Goal: Information Seeking & Learning: Check status

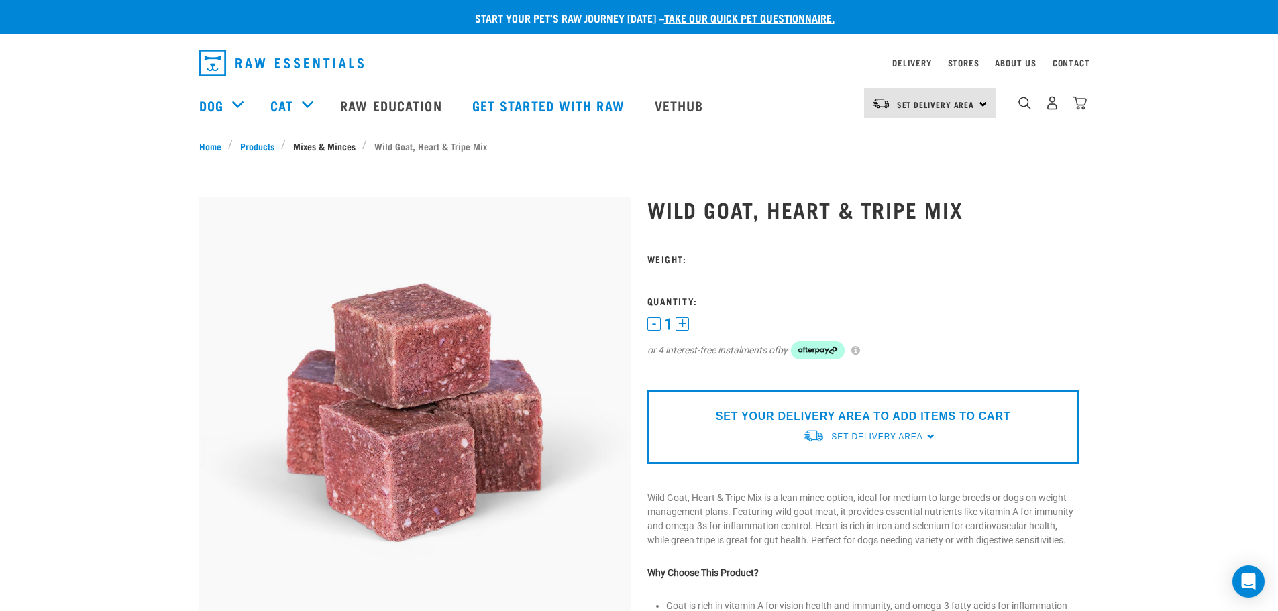
click at [318, 148] on link "Mixes & Minces" at bounding box center [324, 146] width 76 height 14
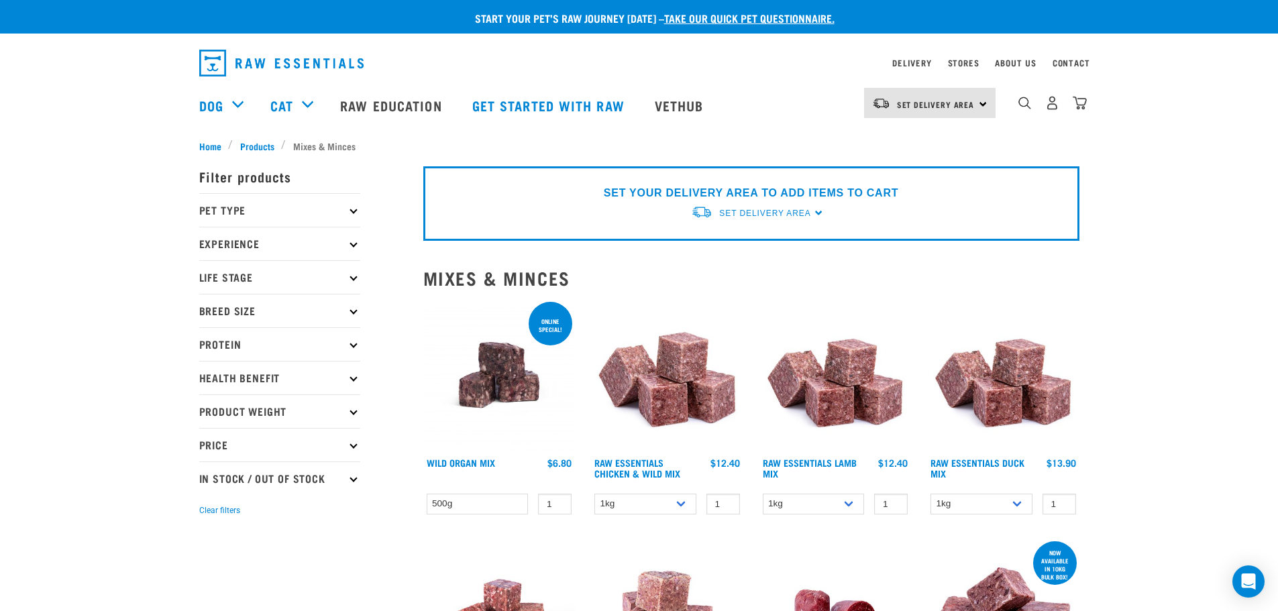
click at [954, 93] on div "Set Delivery Area North Island South Island" at bounding box center [930, 103] width 132 height 30
click at [913, 165] on link "[GEOGRAPHIC_DATA]" at bounding box center [928, 171] width 129 height 30
click at [776, 103] on div "Dog Shop All Dog Get Started Packs Wildly Good Meal Packs Shop By Category" at bounding box center [643, 106] width 888 height 54
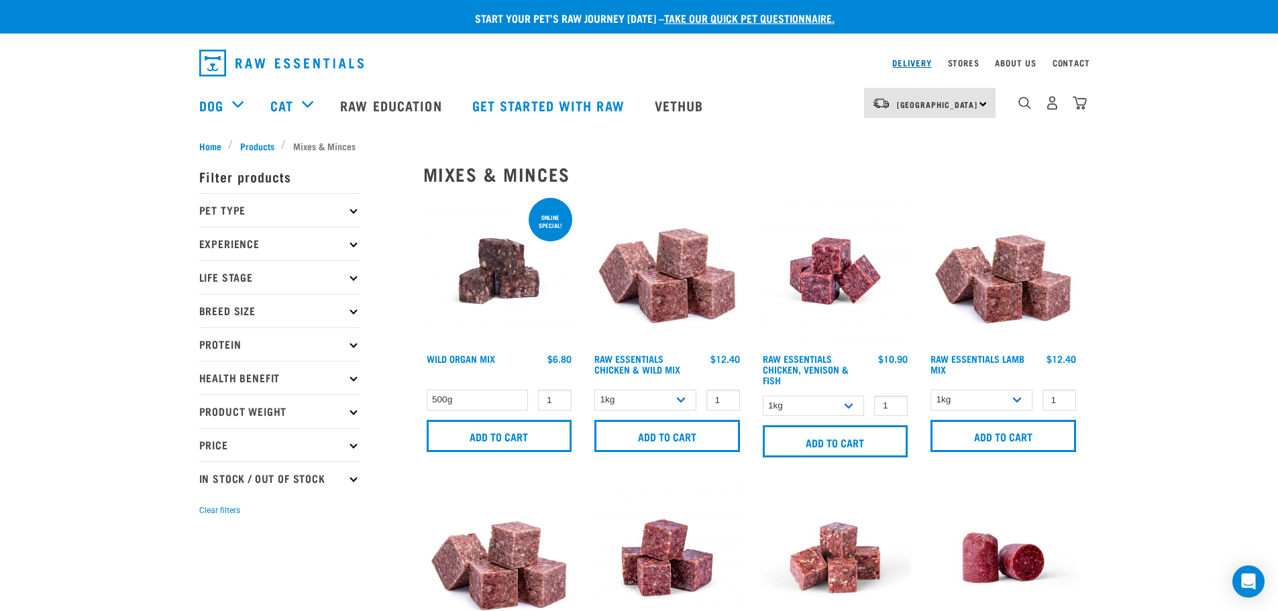
click at [901, 65] on link "Delivery" at bounding box center [911, 62] width 39 height 5
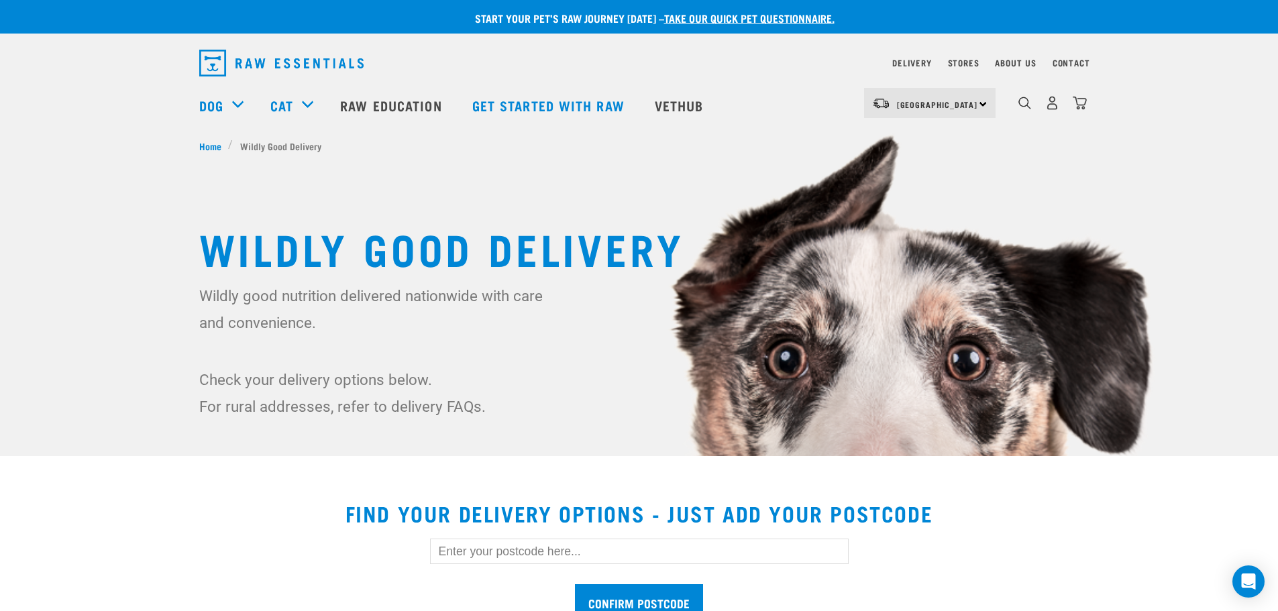
scroll to position [336, 0]
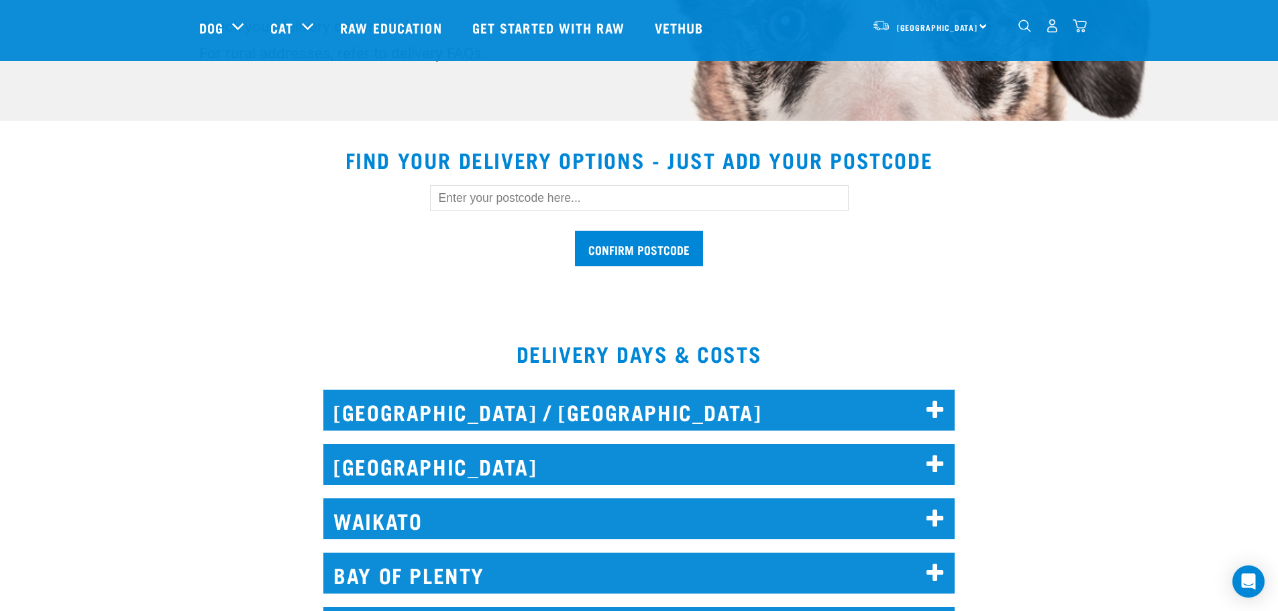
click at [607, 195] on input "text" at bounding box center [639, 197] width 419 height 25
type input "8051"
click at [633, 242] on input "Confirm postcode" at bounding box center [639, 249] width 128 height 36
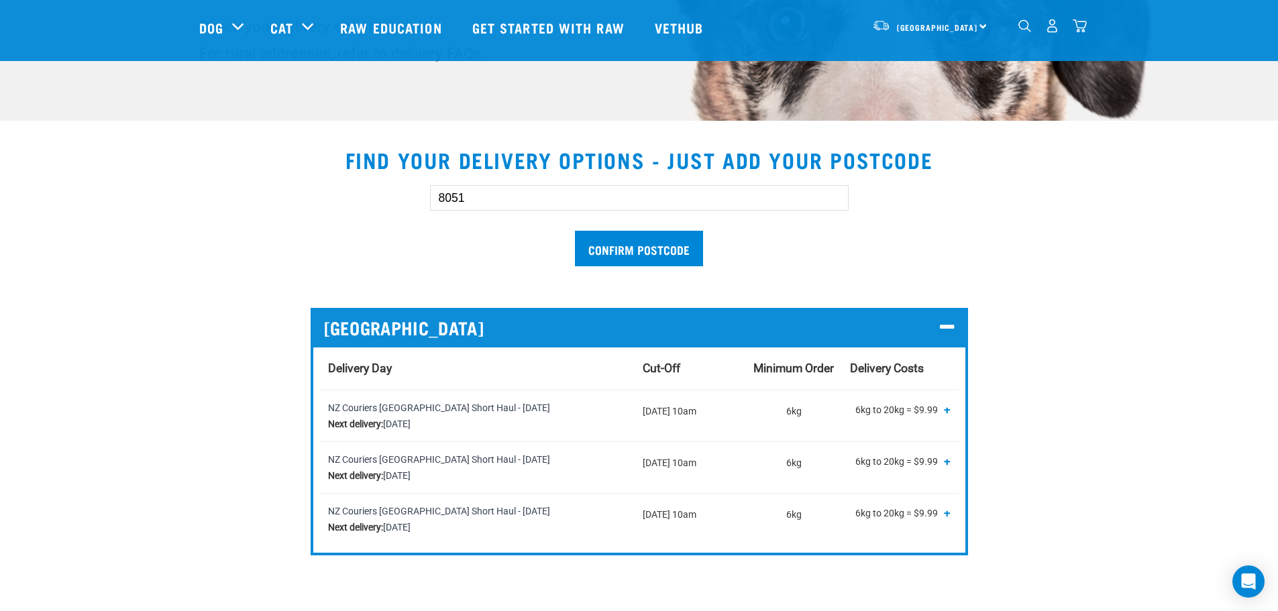
drag, startPoint x: 546, startPoint y: 425, endPoint x: 327, endPoint y: 418, distance: 218.9
click at [328, 419] on strong "Next delivery:" at bounding box center [355, 424] width 55 height 11
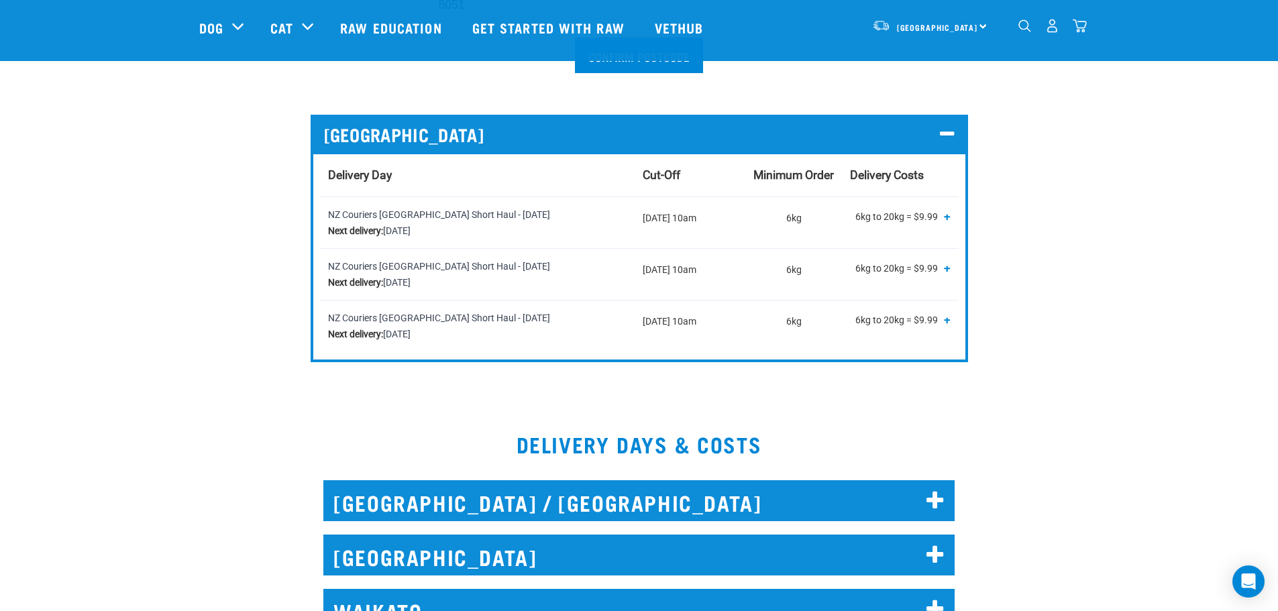
scroll to position [1007, 0]
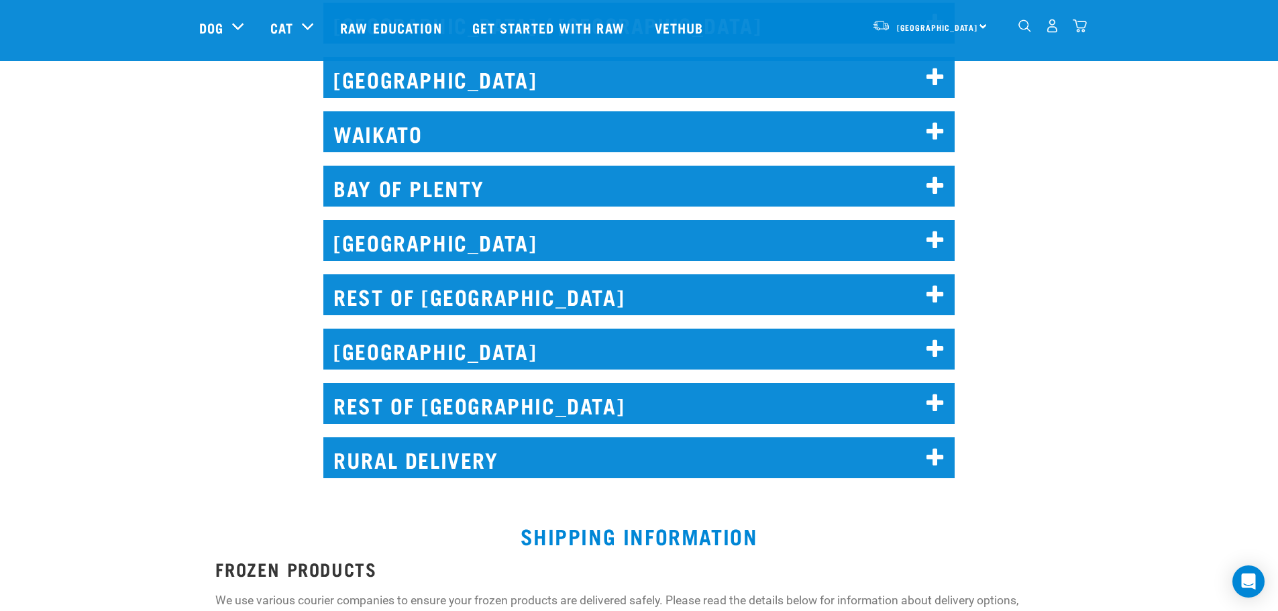
click at [456, 360] on h2 "CHRISTCHURCH" at bounding box center [638, 349] width 631 height 41
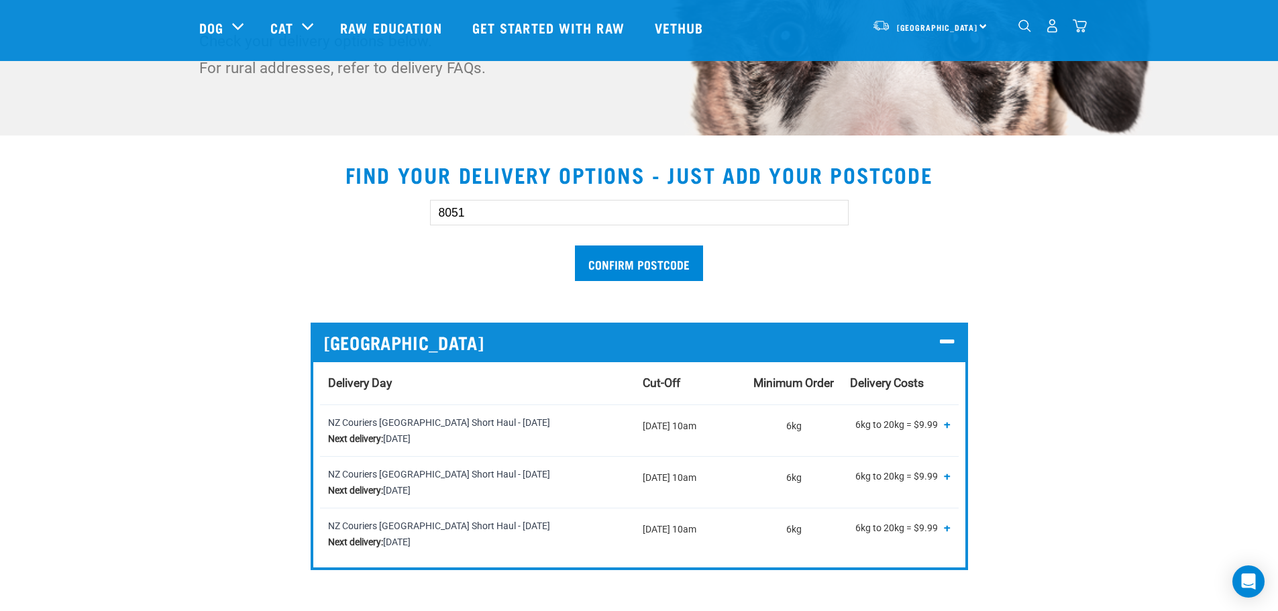
scroll to position [0, 0]
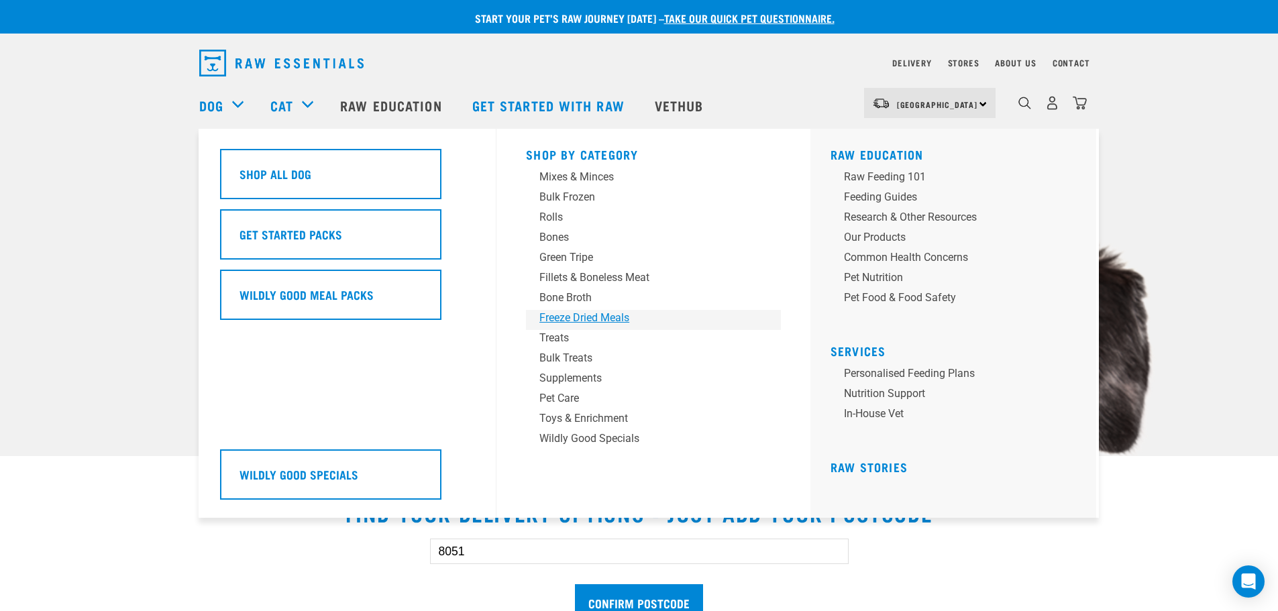
click at [564, 311] on div "Freeze Dried Meals" at bounding box center [644, 318] width 209 height 16
